Goal: Communication & Community: Share content

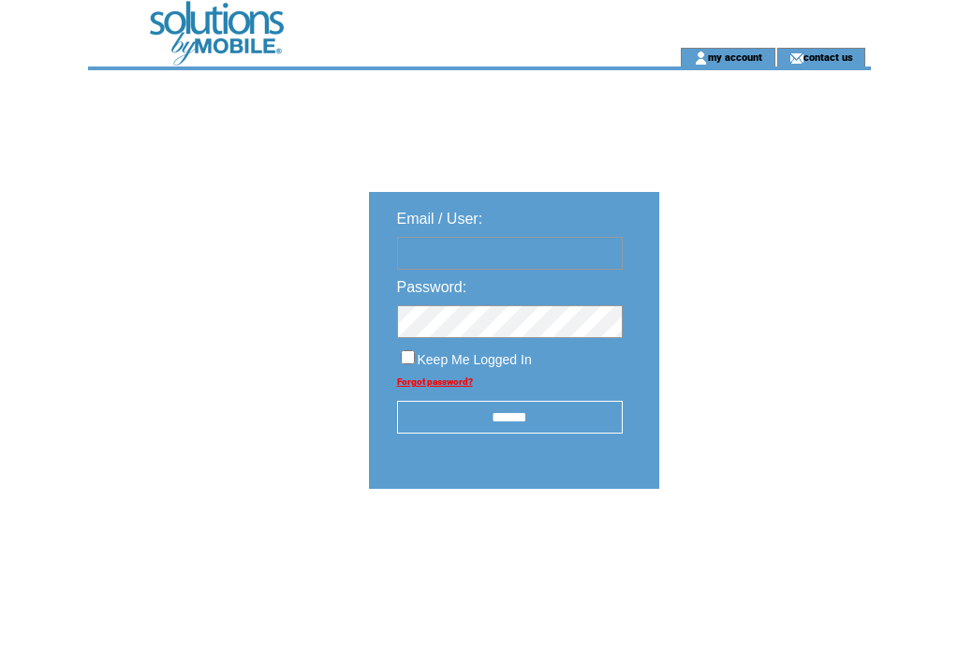
type input "**********"
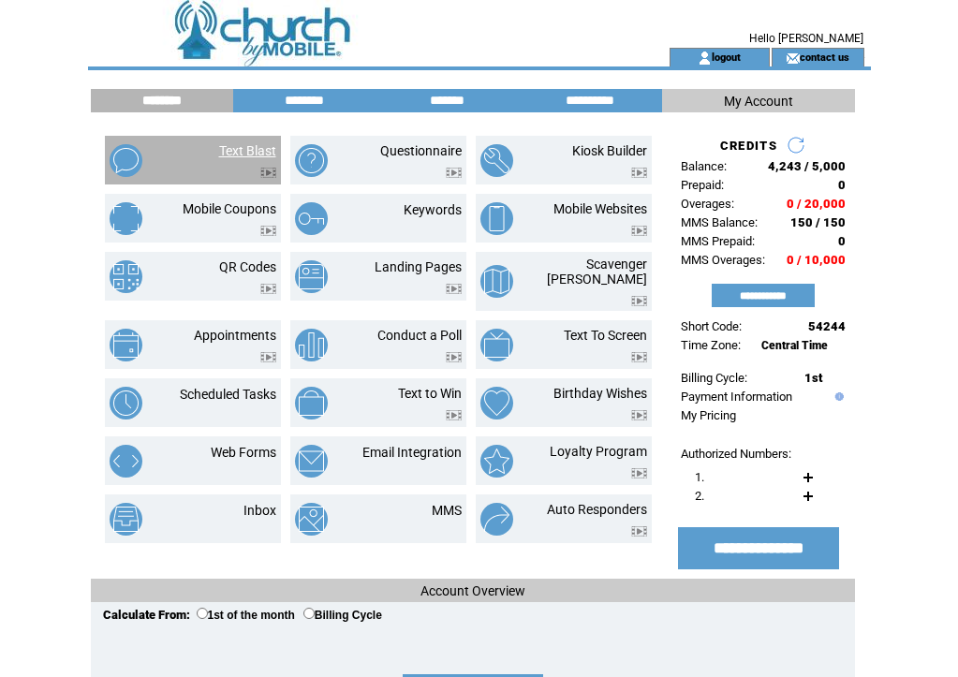
click at [241, 145] on link "Text Blast" at bounding box center [247, 150] width 57 height 15
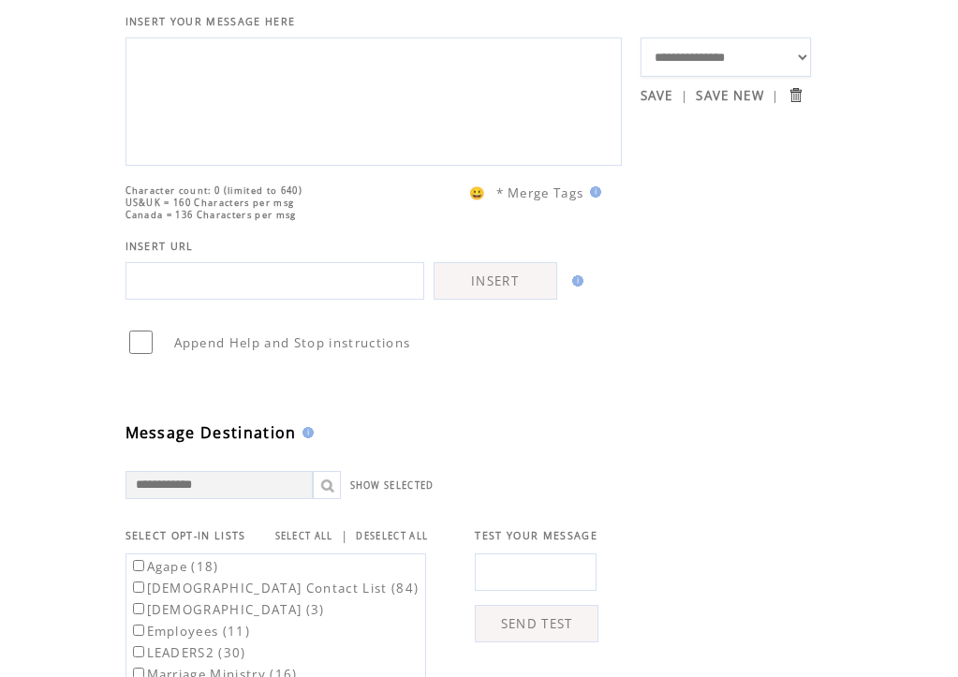
scroll to position [422, 0]
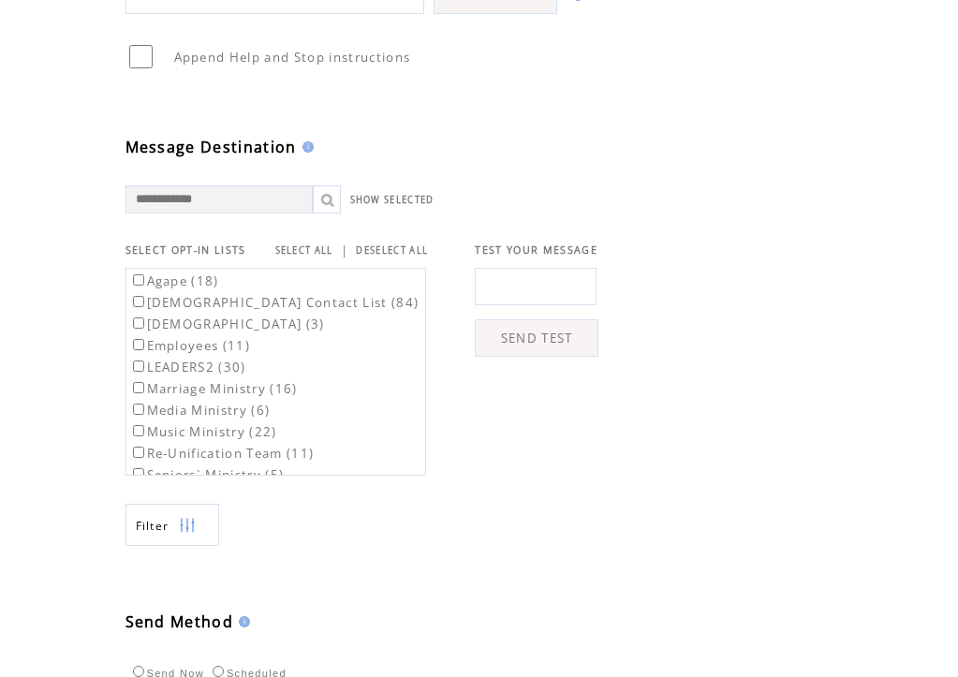
click at [151, 375] on label "LEADERS2 (30)" at bounding box center [187, 367] width 117 height 17
click at [154, 375] on label "LEADERS2 (30)" at bounding box center [187, 367] width 117 height 17
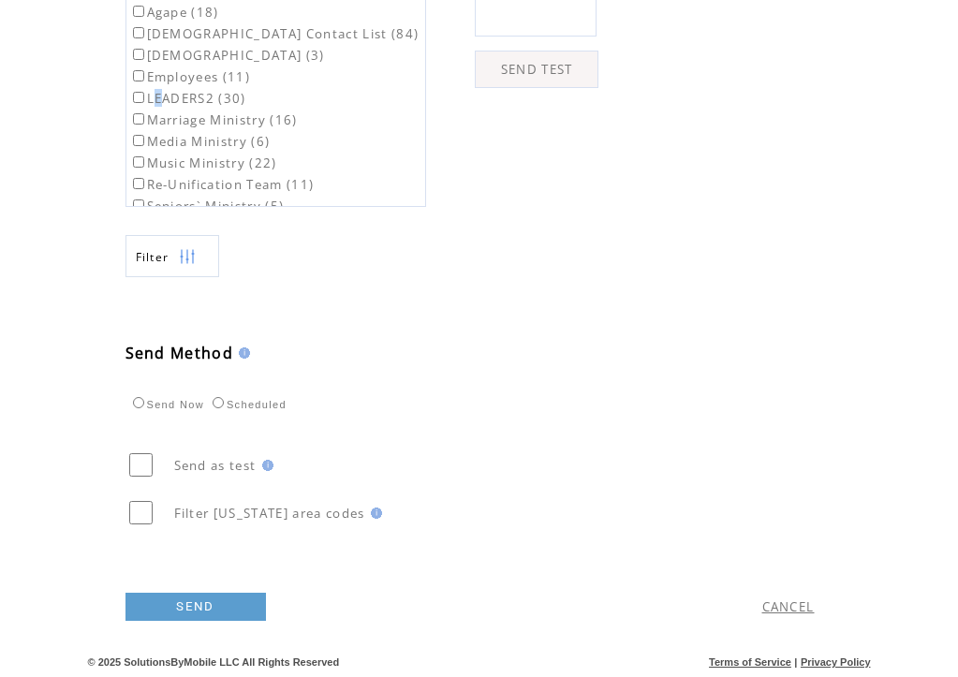
click at [775, 606] on link "CANCEL" at bounding box center [788, 606] width 52 height 17
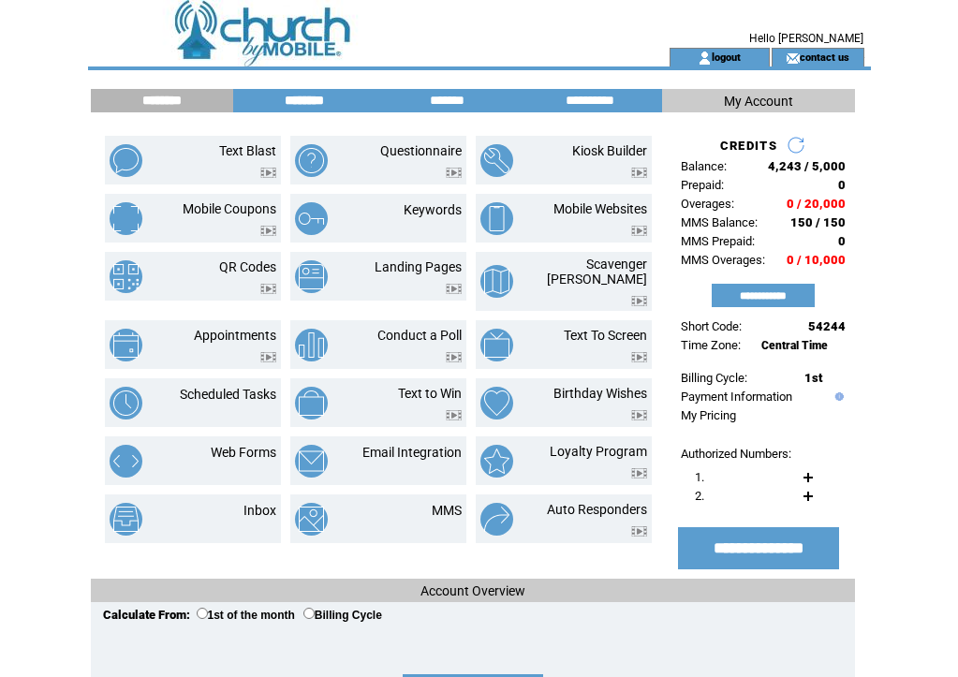
click at [301, 109] on input "********" at bounding box center [304, 101] width 140 height 16
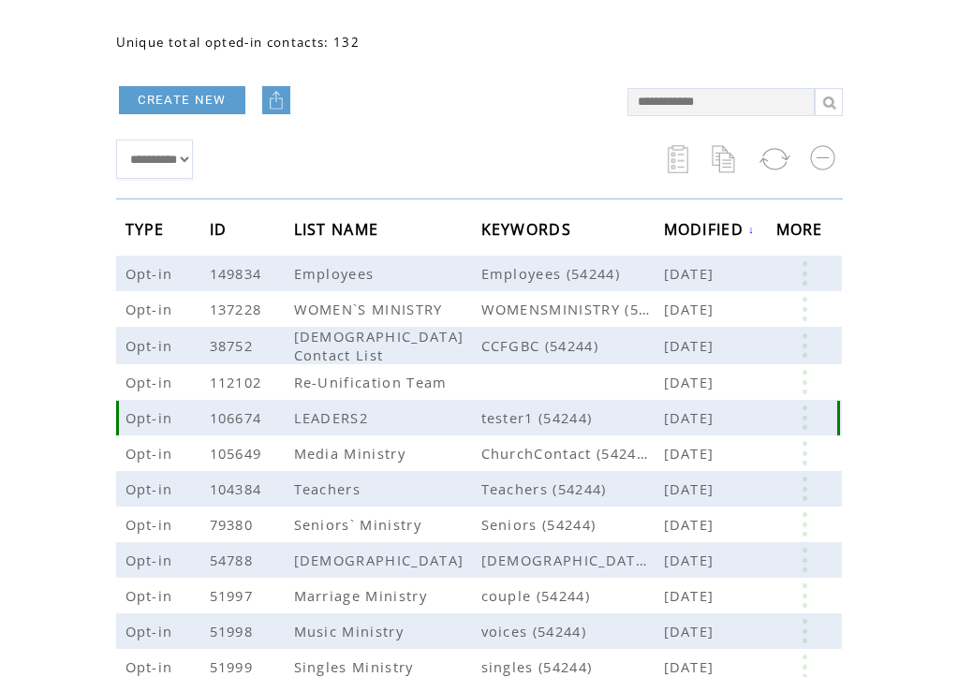
scroll to position [120, 0]
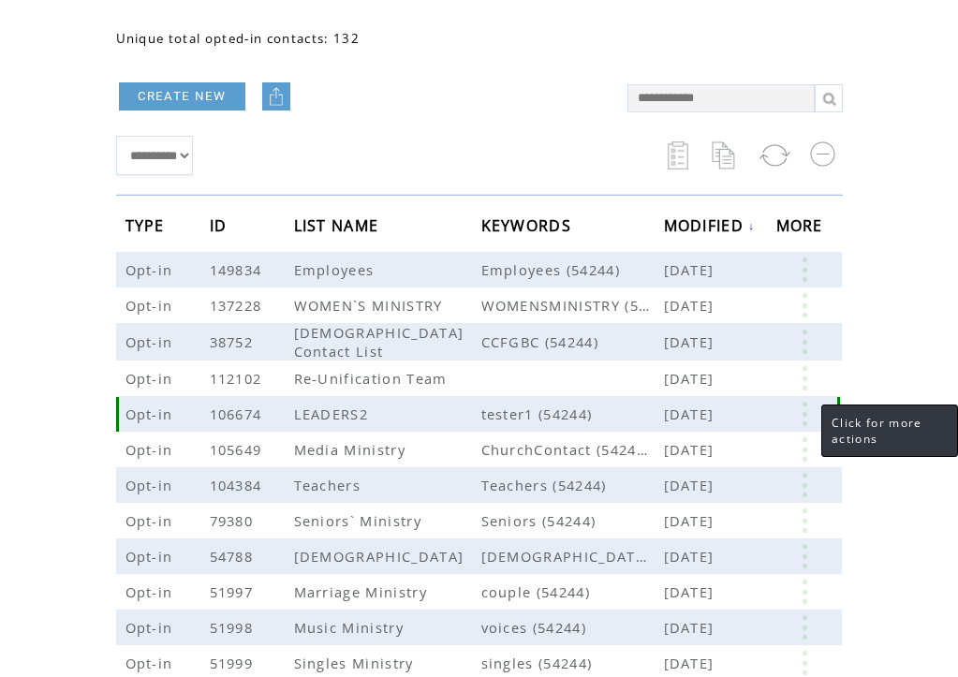
click at [804, 417] on link at bounding box center [804, 414] width 56 height 24
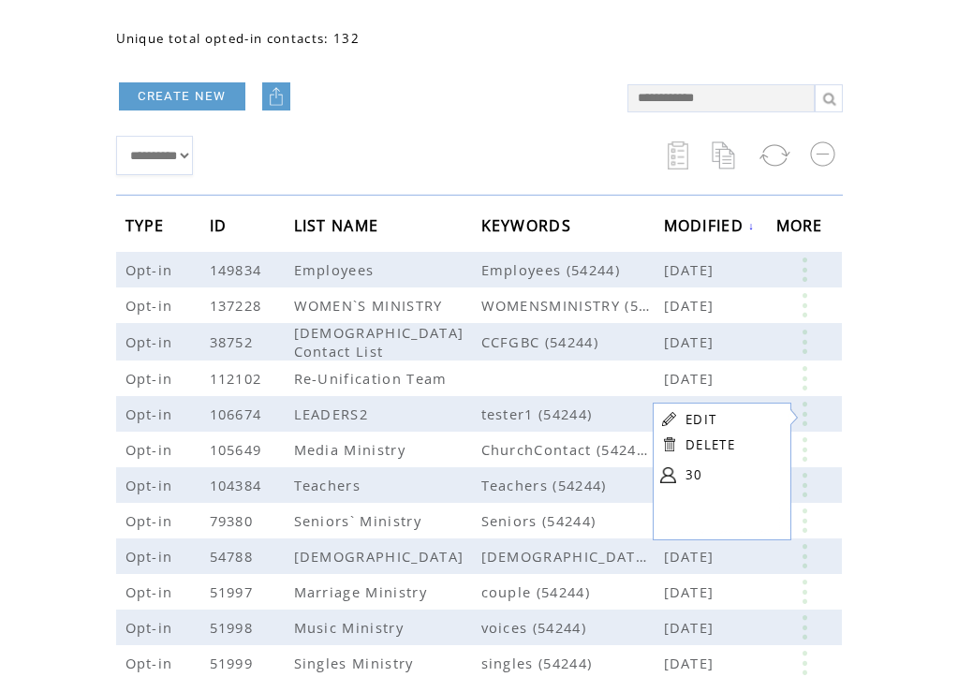
click at [696, 418] on link "EDIT" at bounding box center [700, 419] width 31 height 17
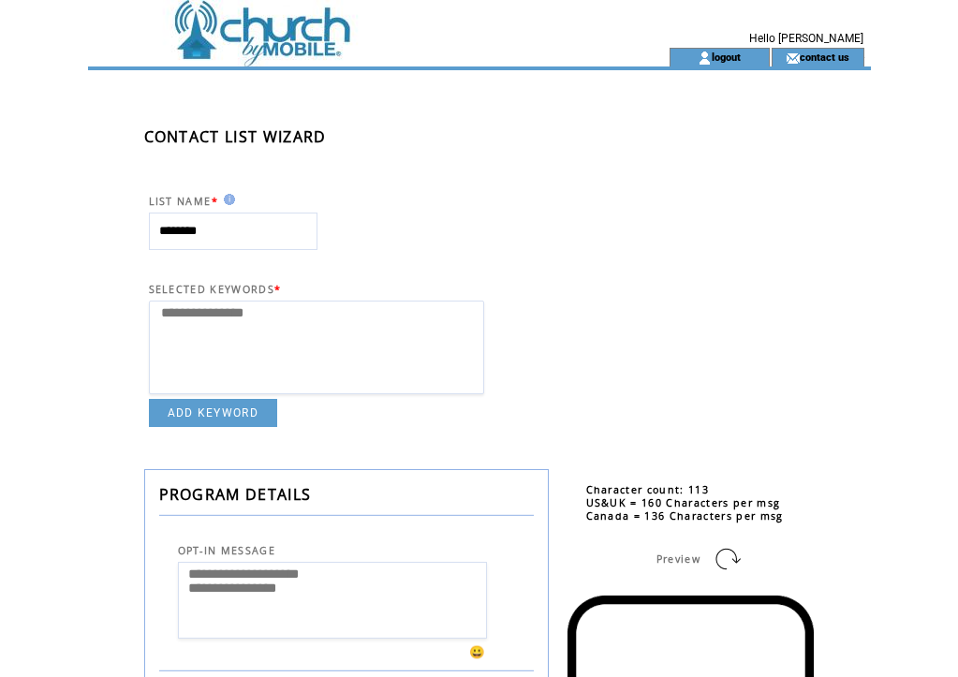
select select
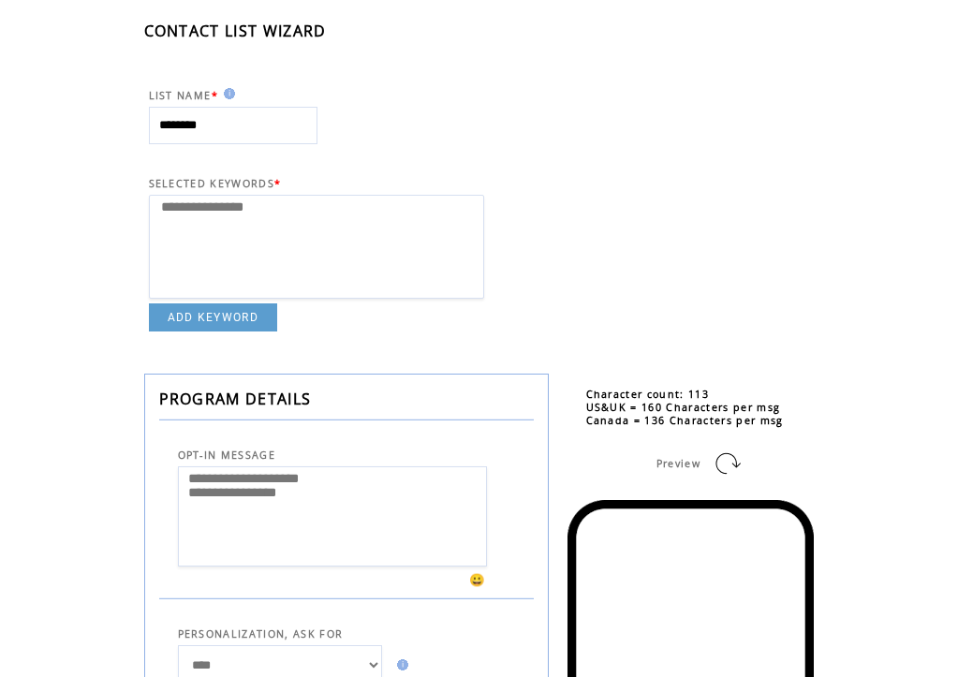
scroll to position [721, 0]
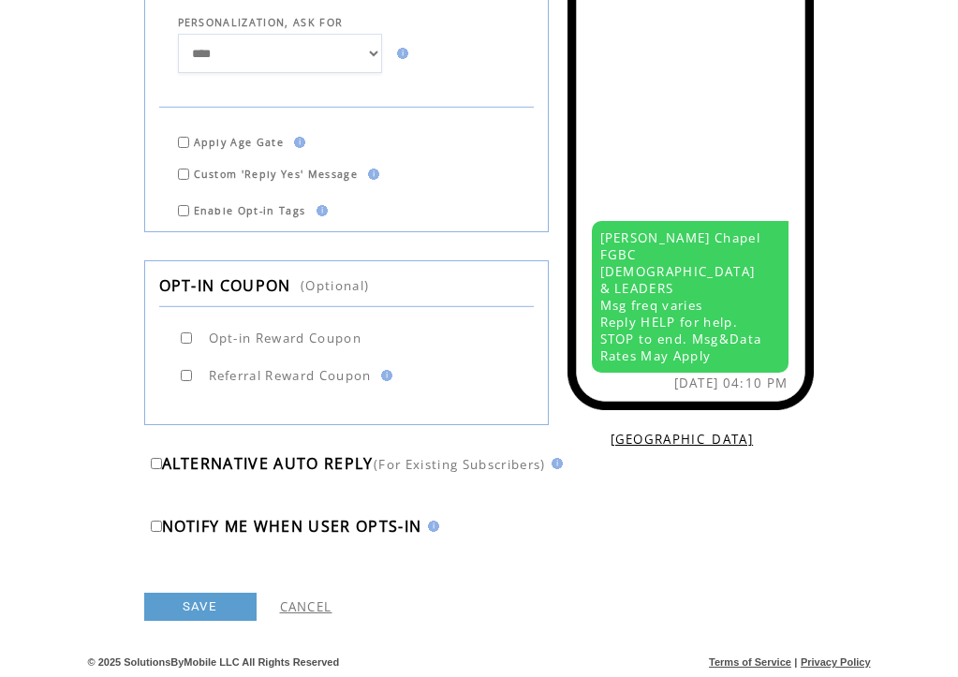
click at [317, 605] on link "CANCEL" at bounding box center [306, 606] width 52 height 17
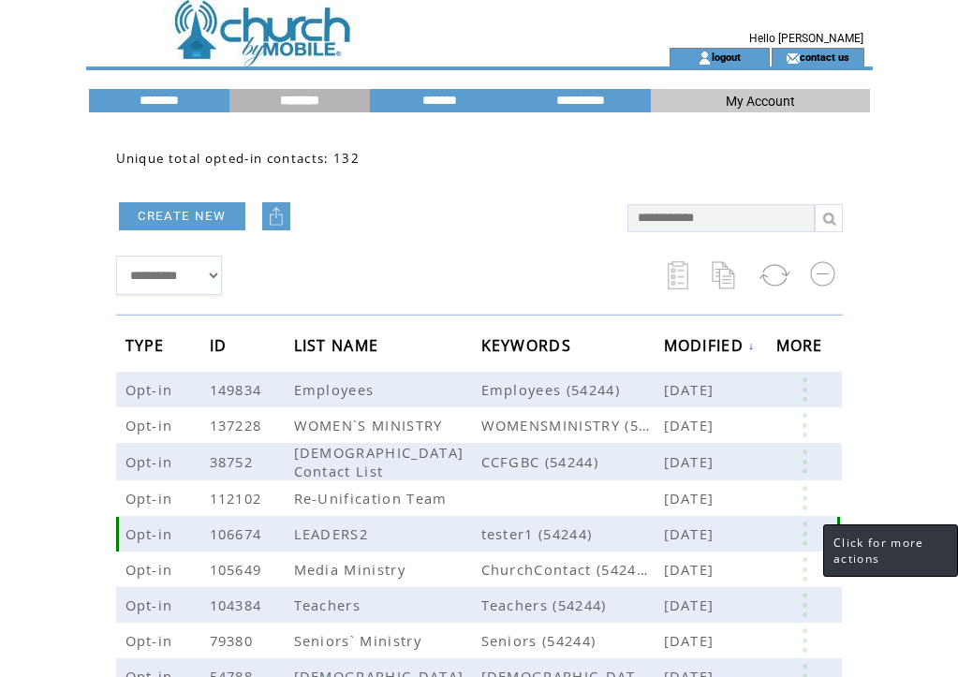
click at [804, 535] on link at bounding box center [804, 534] width 56 height 24
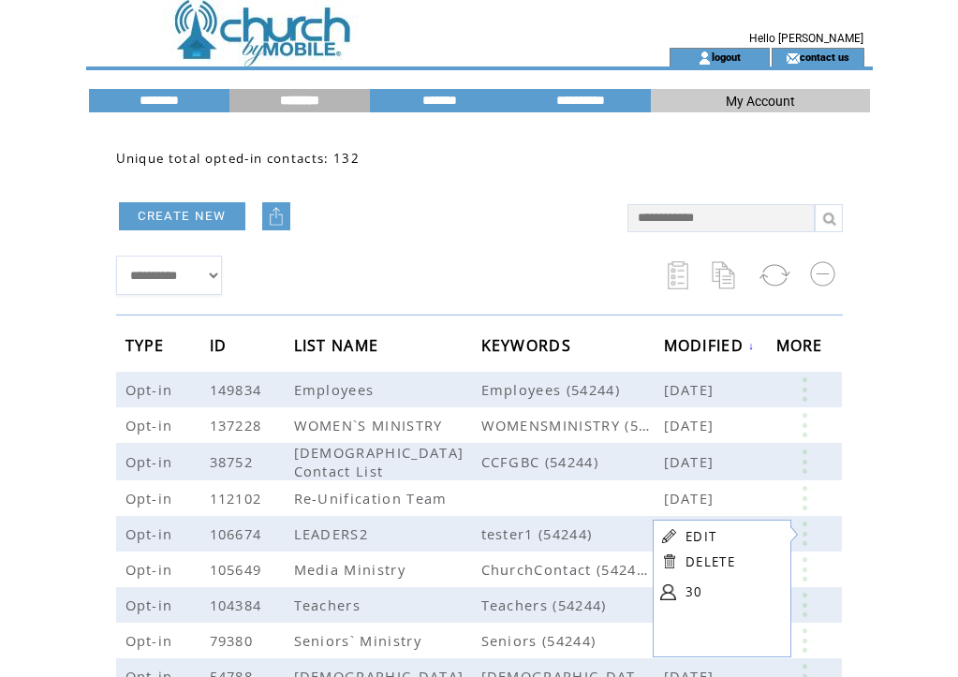
click at [681, 593] on table "EDIT DELETE 30" at bounding box center [720, 567] width 134 height 94
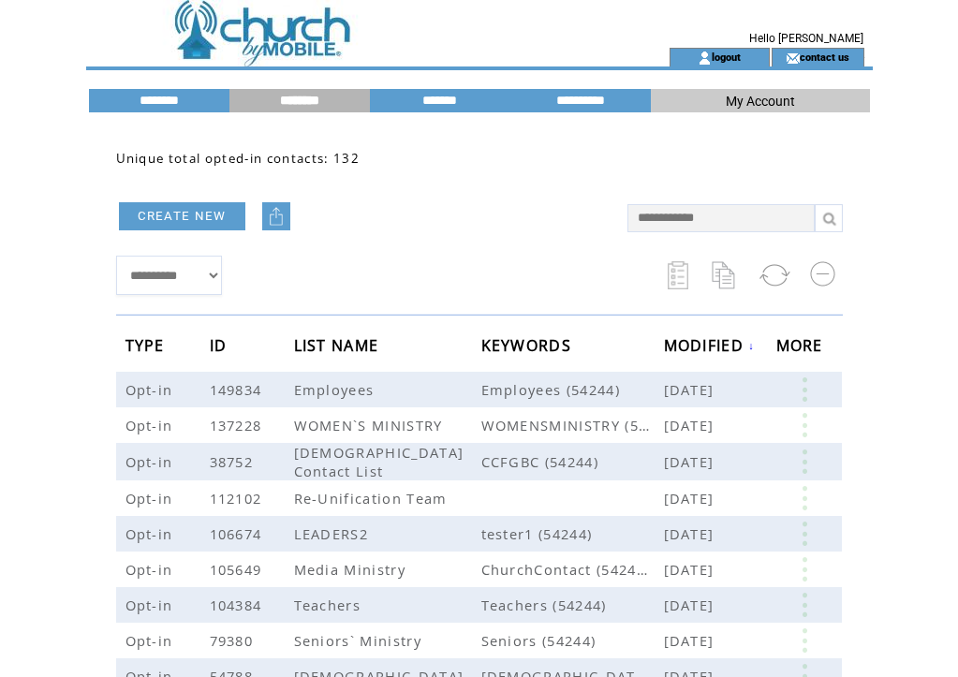
click at [805, 531] on link at bounding box center [804, 534] width 56 height 24
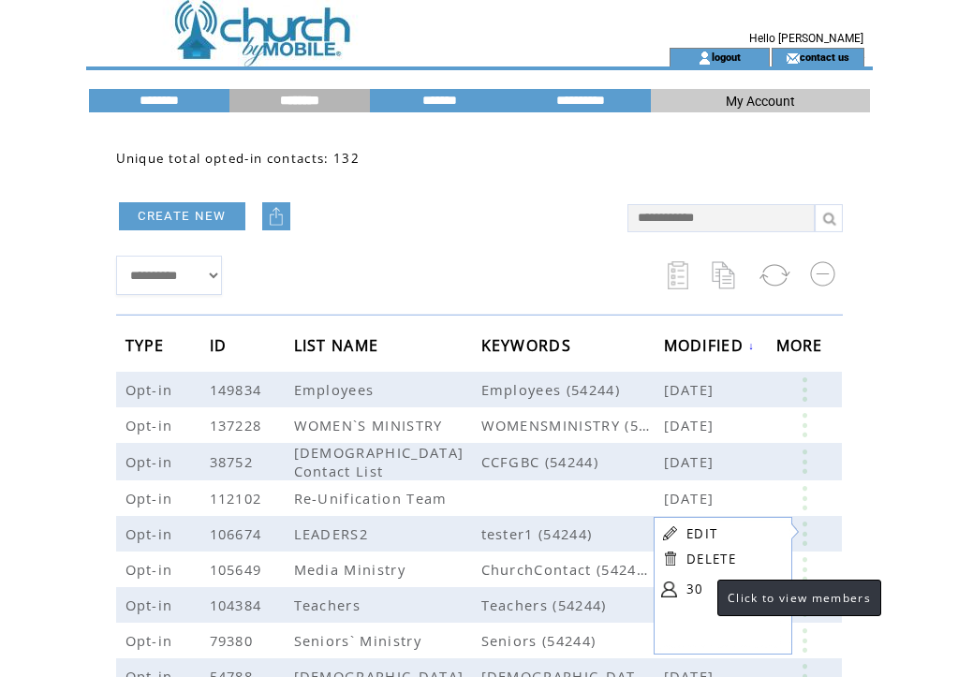
click at [699, 585] on link "30" at bounding box center [733, 589] width 94 height 28
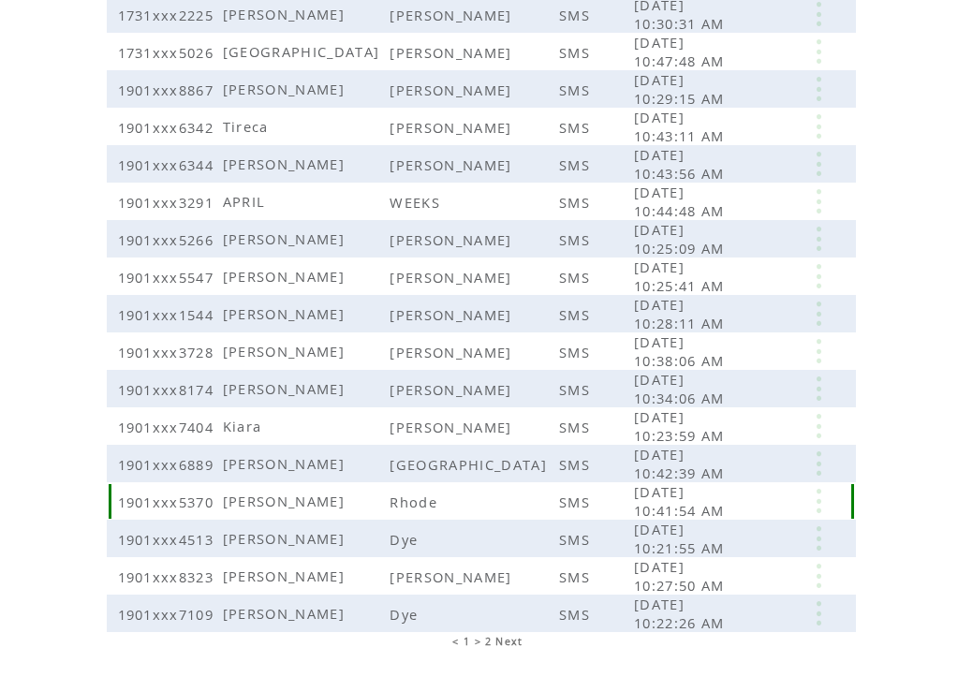
scroll to position [382, 0]
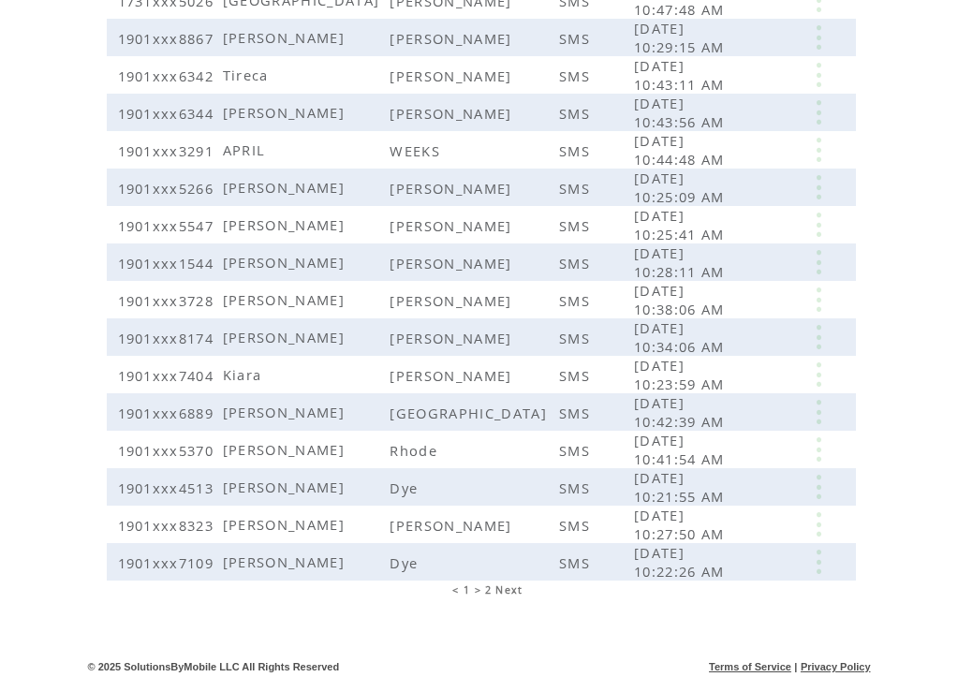
click at [512, 592] on span "Next" at bounding box center [508, 589] width 27 height 13
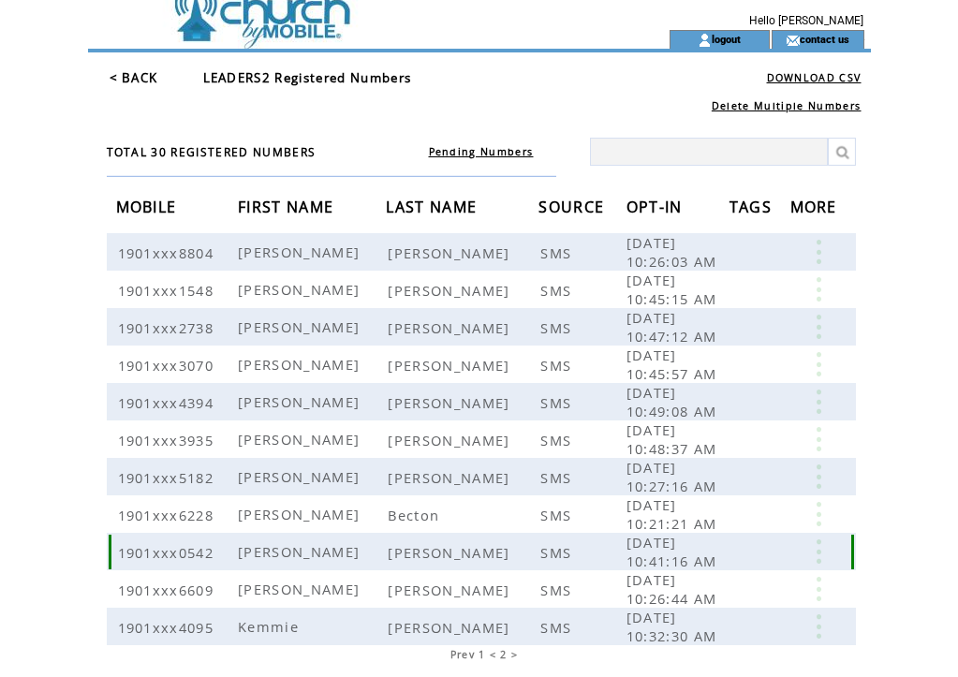
scroll to position [30, 0]
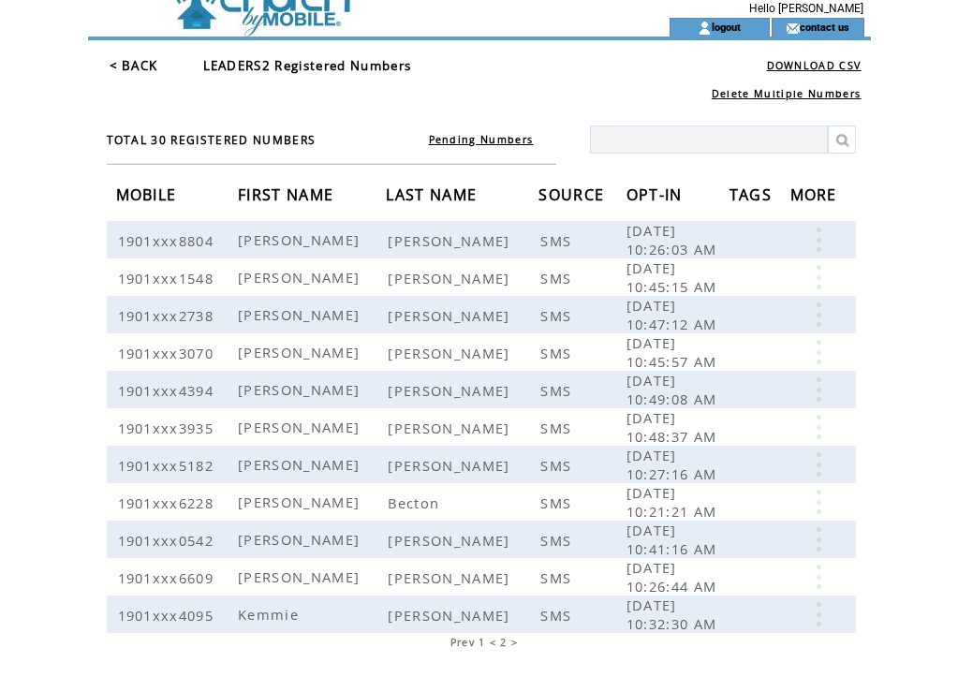
click at [464, 644] on span "Prev" at bounding box center [462, 642] width 24 height 13
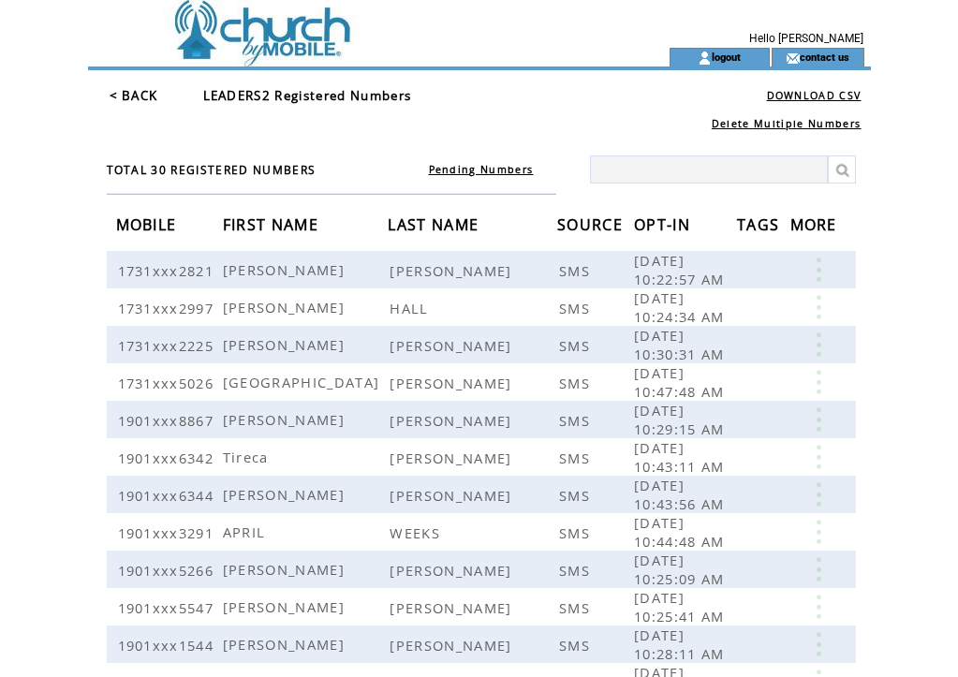
click at [133, 96] on link "< BACK" at bounding box center [134, 95] width 49 height 17
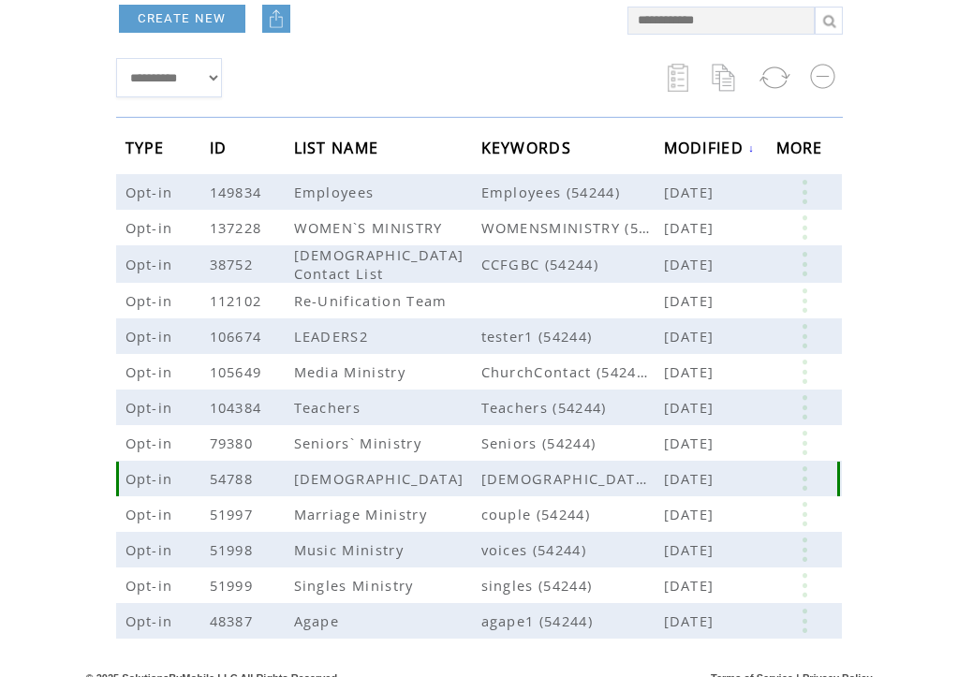
scroll to position [212, 0]
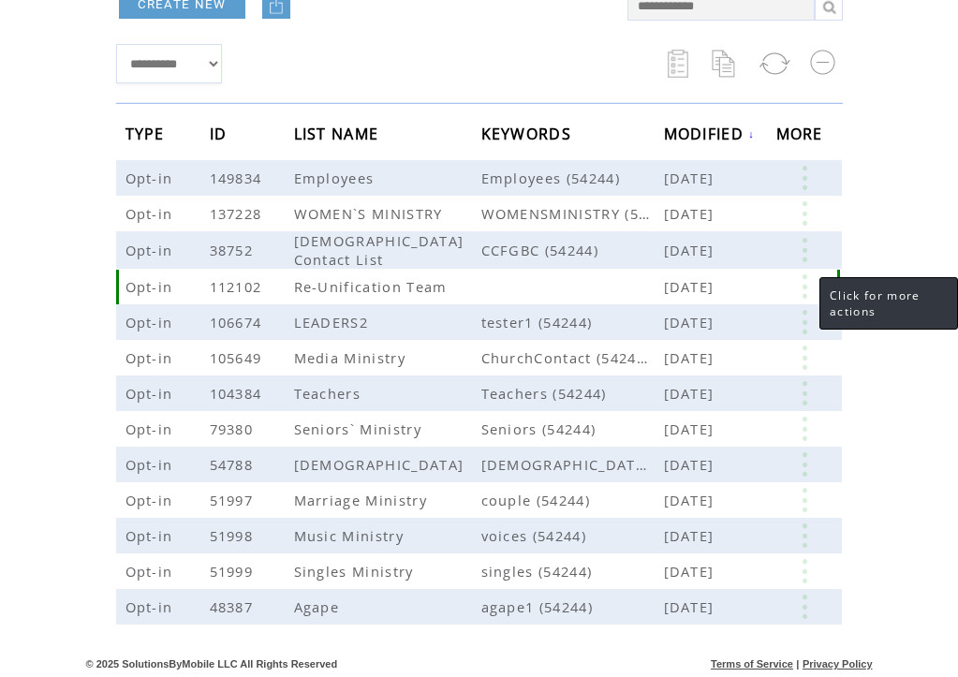
click at [802, 286] on link at bounding box center [804, 286] width 56 height 24
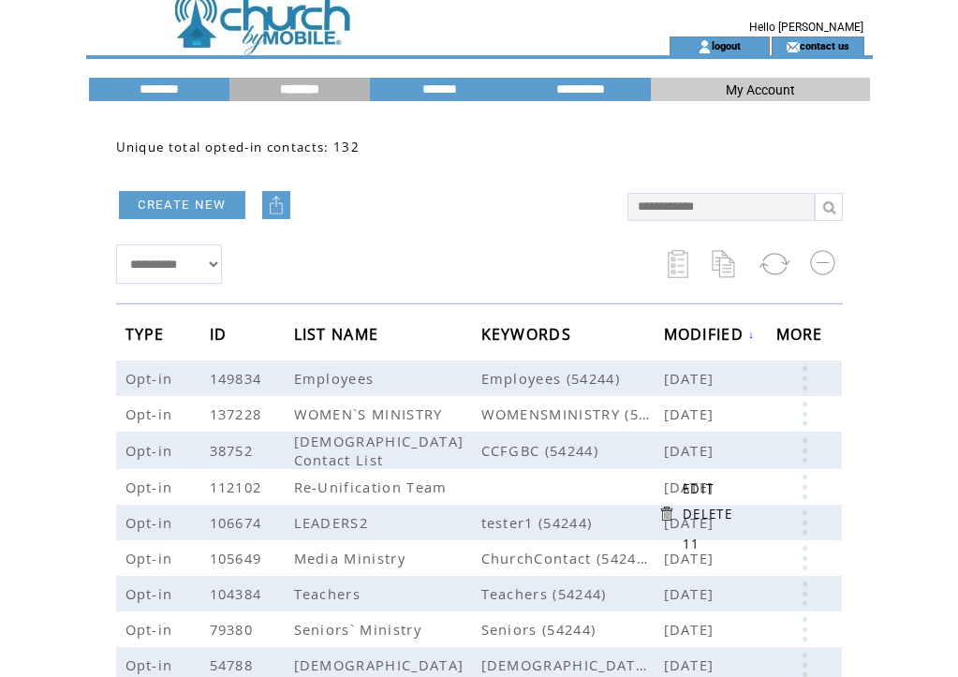
scroll to position [0, 0]
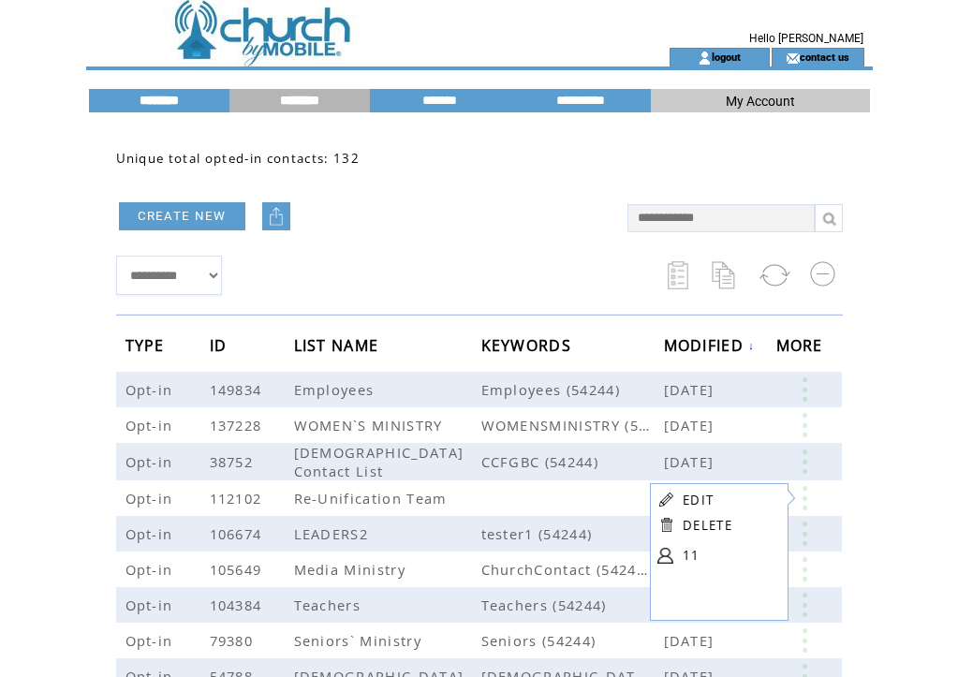
click at [153, 100] on input "********" at bounding box center [159, 101] width 140 height 16
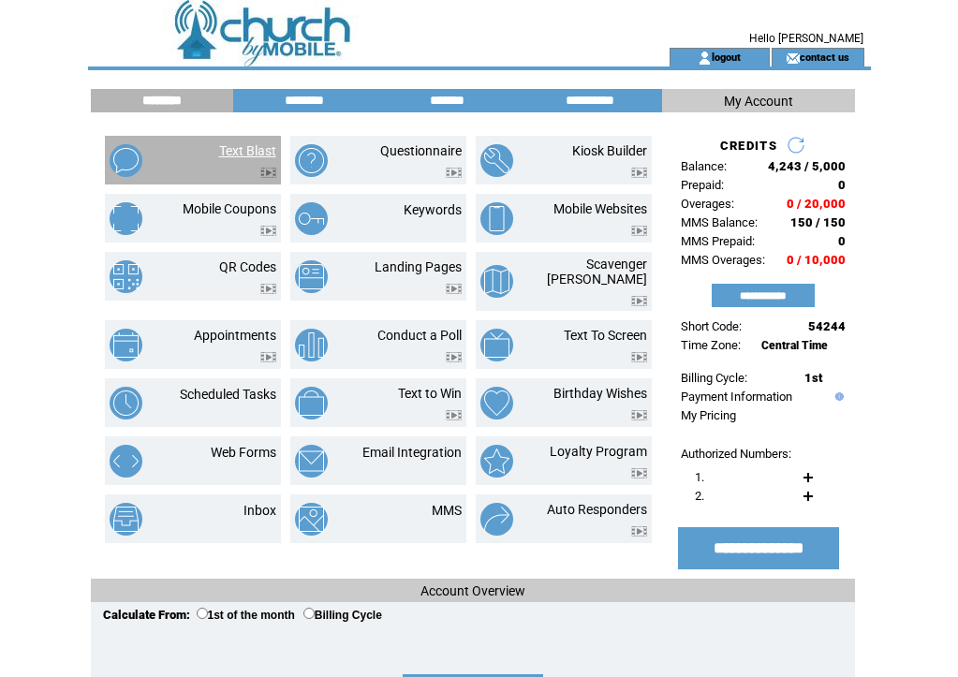
click at [250, 150] on link "Text Blast" at bounding box center [247, 150] width 57 height 15
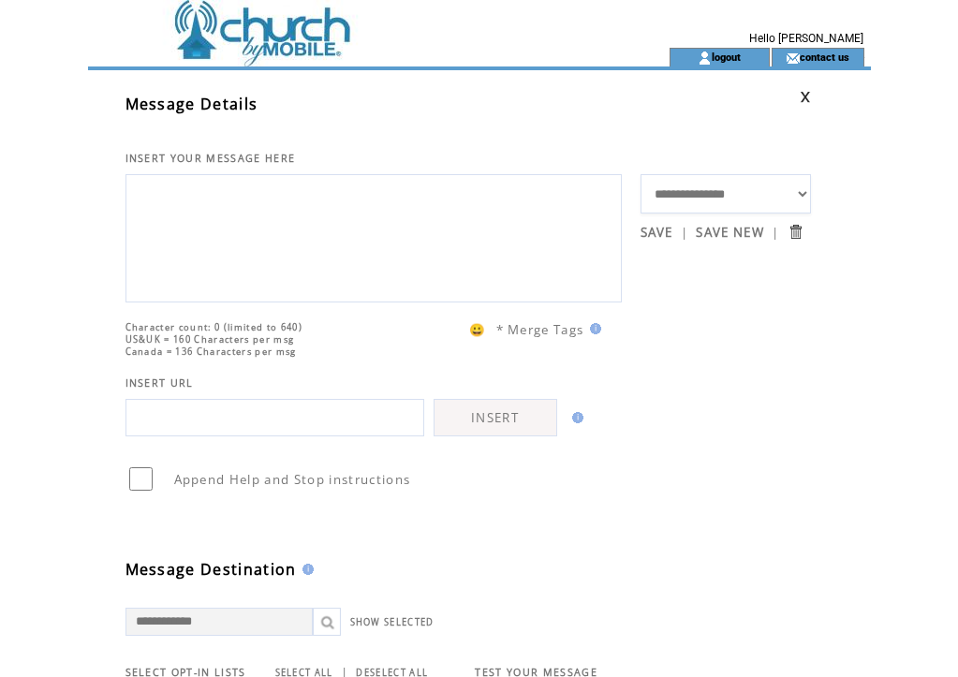
click at [198, 202] on textarea at bounding box center [374, 236] width 476 height 112
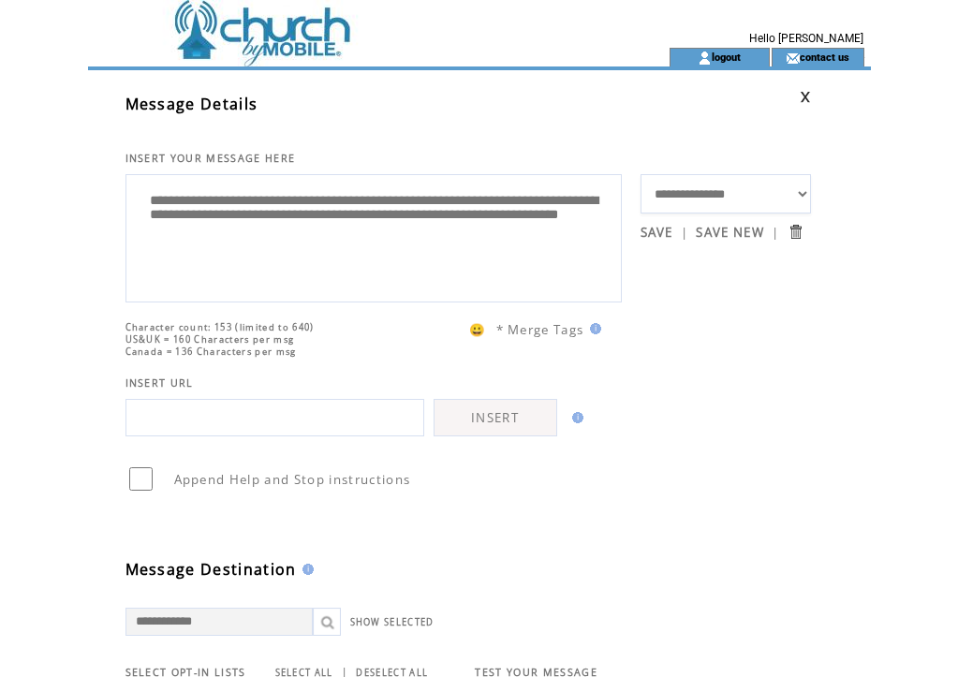
click at [562, 225] on textarea "**********" at bounding box center [374, 236] width 476 height 112
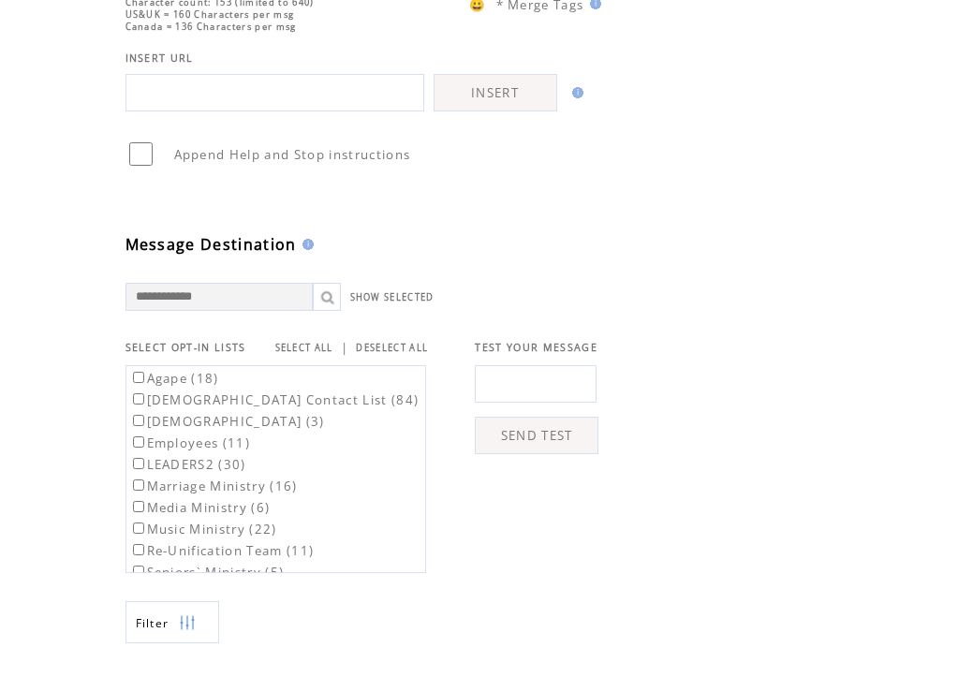
type textarea "**********"
click at [143, 408] on label "[DEMOGRAPHIC_DATA] Contact List (84)" at bounding box center [274, 399] width 290 height 17
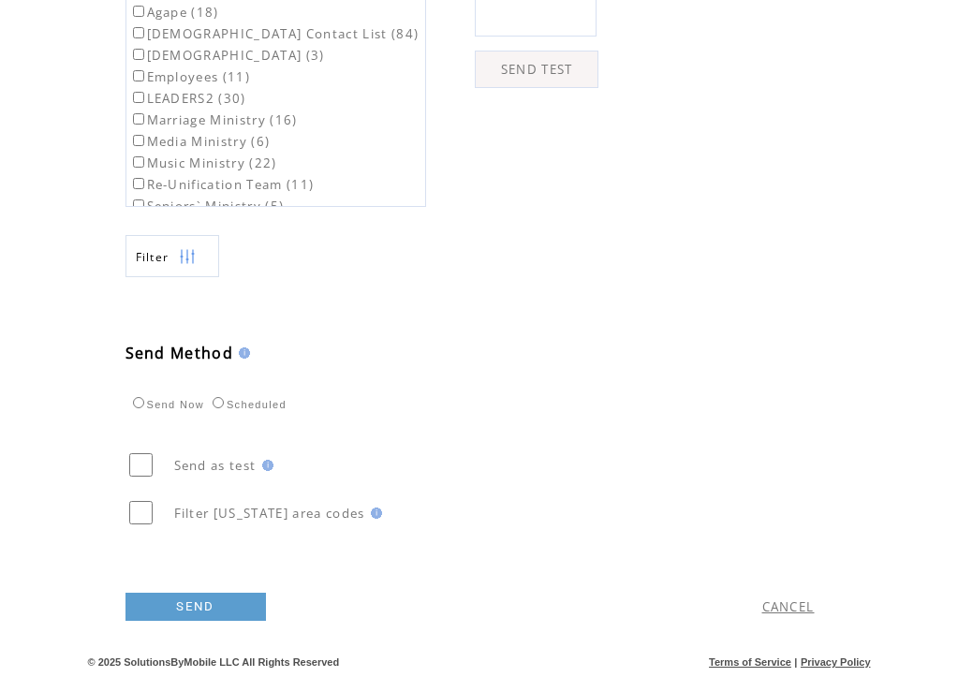
click at [177, 605] on link "SEND" at bounding box center [195, 607] width 140 height 28
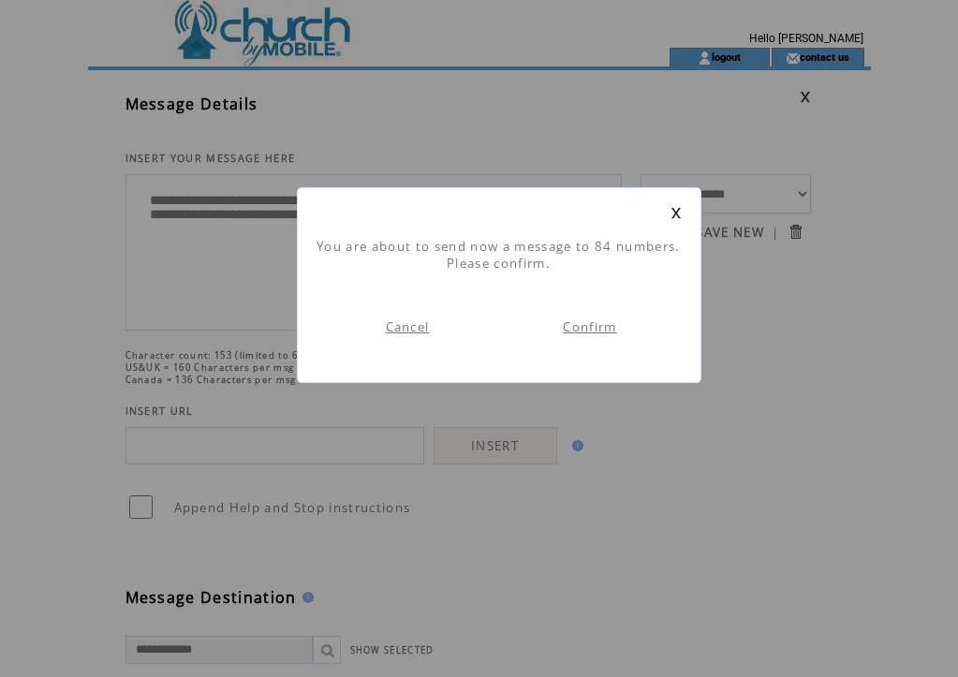
scroll to position [1, 0]
click at [590, 330] on link "Confirm" at bounding box center [589, 326] width 53 height 17
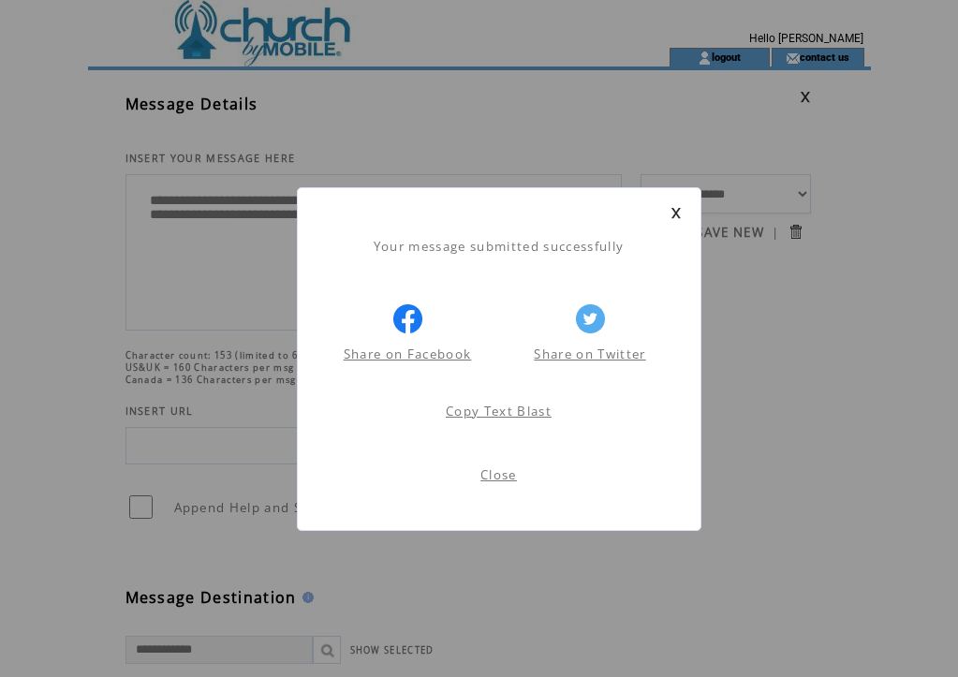
scroll to position [1, 0]
click at [503, 476] on link "Close" at bounding box center [498, 474] width 37 height 17
